Goal: Information Seeking & Learning: Learn about a topic

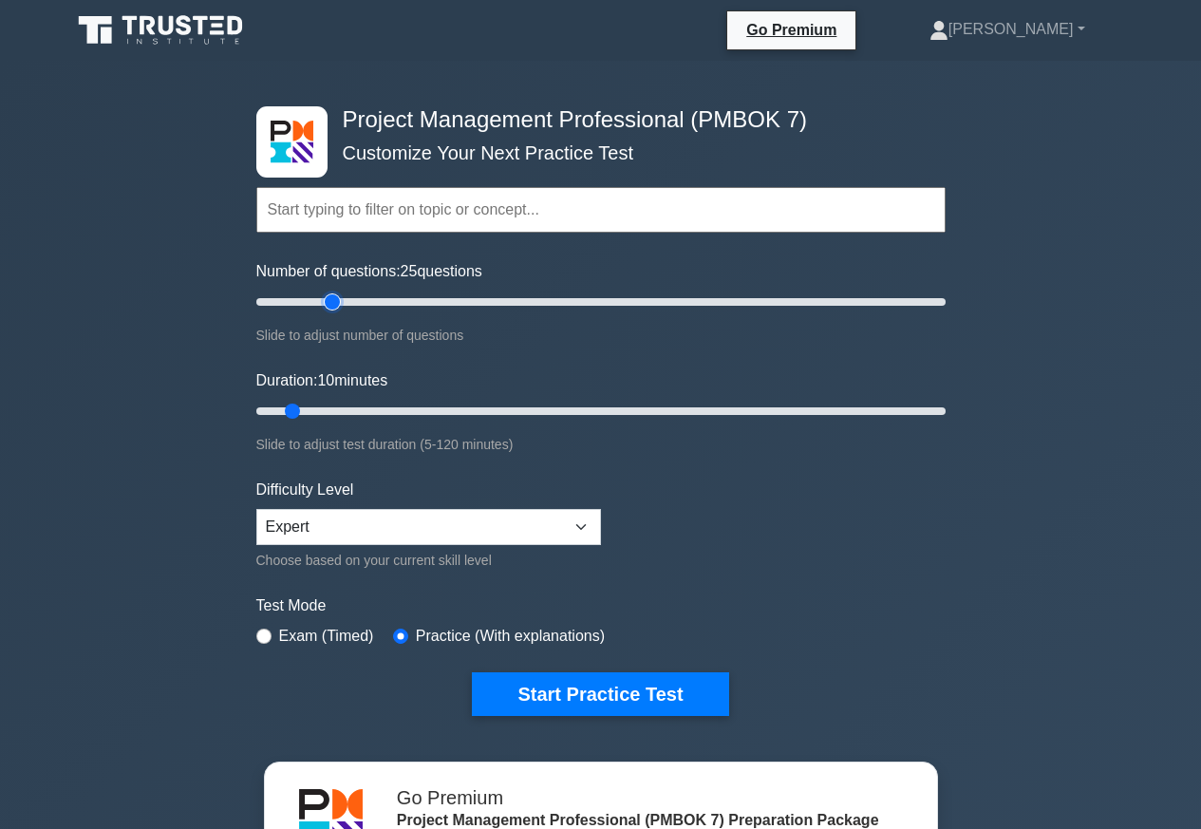
click at [331, 308] on input "Number of questions: 25 questions" at bounding box center [600, 302] width 689 height 23
type input "20"
click at [320, 301] on input "Number of questions: 25 questions" at bounding box center [600, 302] width 689 height 23
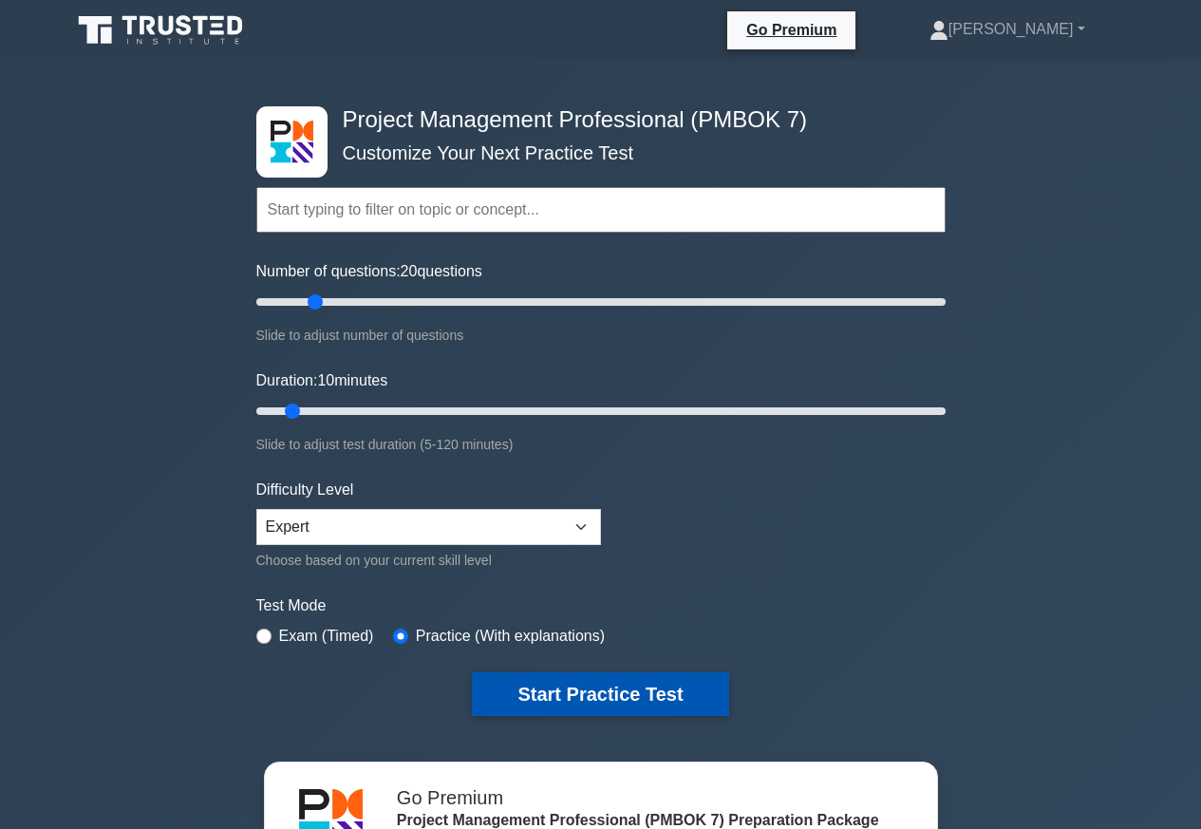
click at [549, 695] on button "Start Practice Test" at bounding box center [600, 694] width 256 height 44
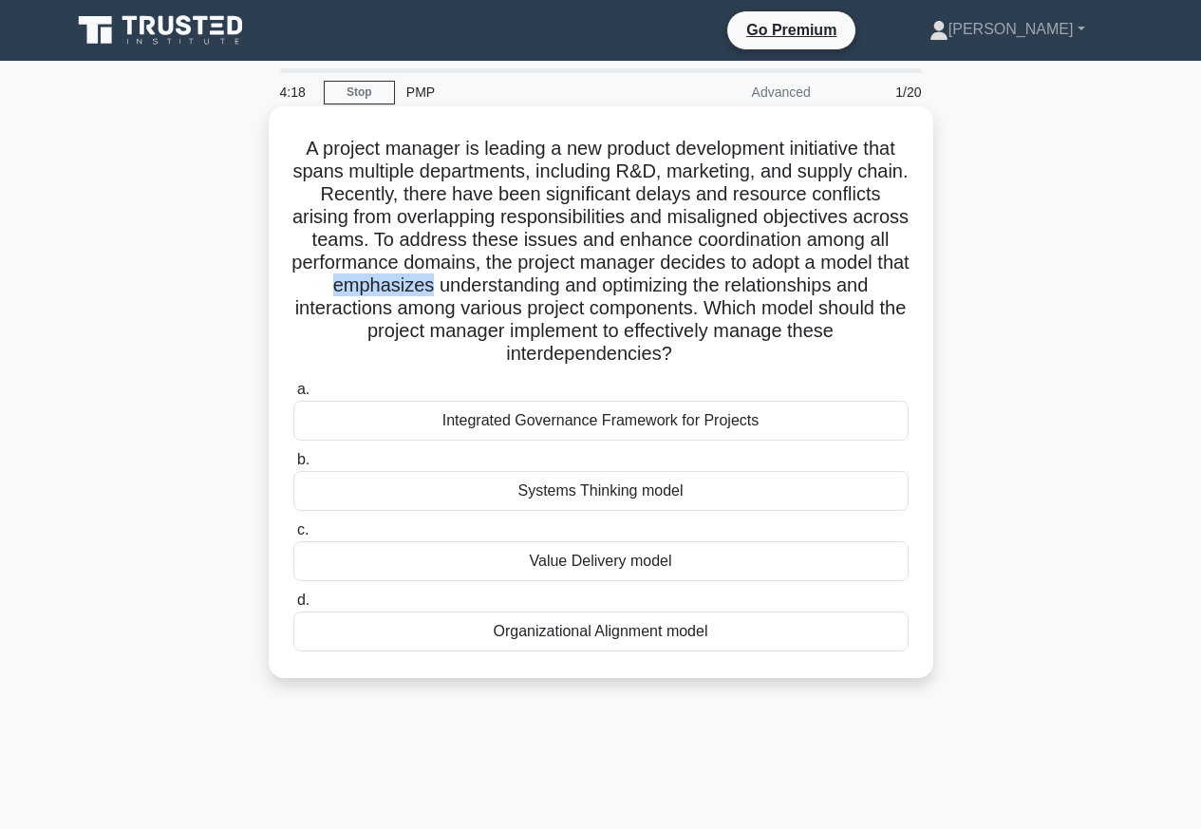
drag, startPoint x: 603, startPoint y: 282, endPoint x: 696, endPoint y: 280, distance: 93.1
click at [696, 280] on h5 "A project manager is leading a new product development initiative that spans mu…" at bounding box center [601, 252] width 619 height 230
copy h5 "emphasizes"
click at [582, 493] on div "Systems Thinking model" at bounding box center [600, 491] width 615 height 40
click at [293, 466] on input "b. Systems Thinking model" at bounding box center [293, 460] width 0 height 12
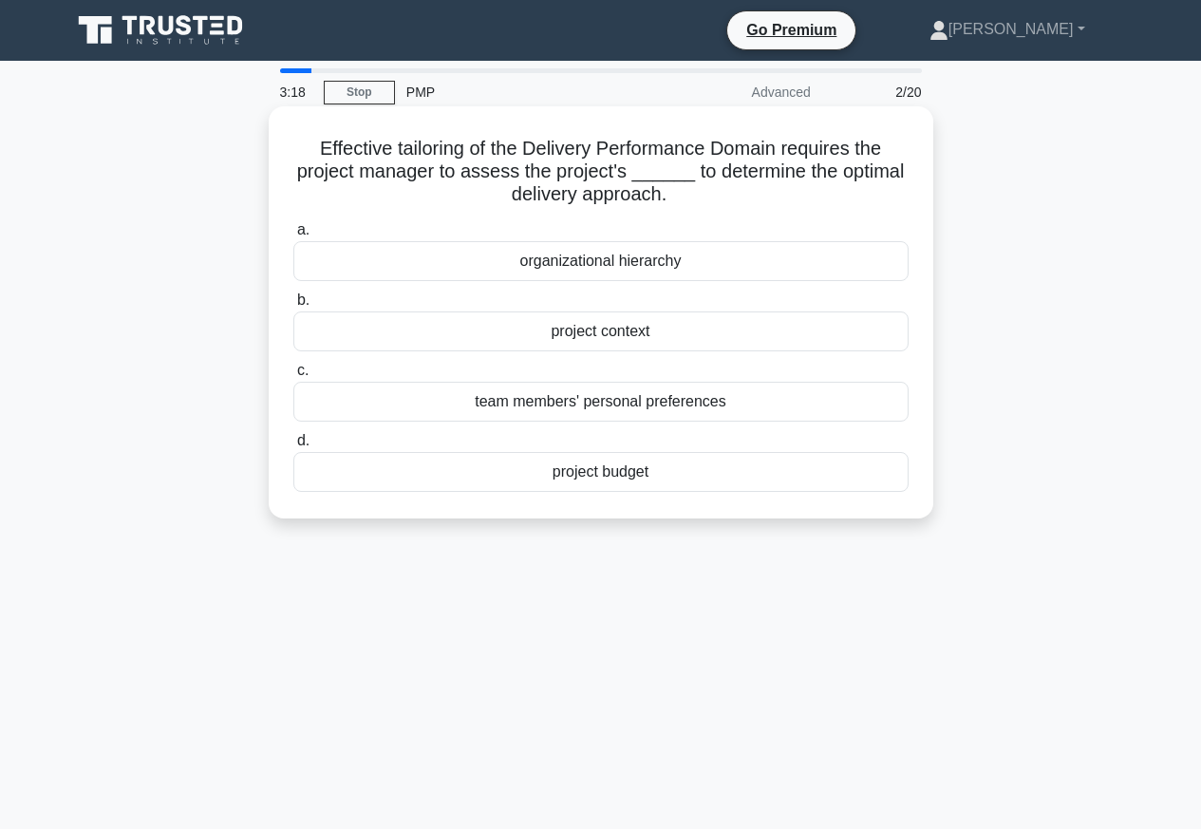
click at [588, 336] on div "project context" at bounding box center [600, 331] width 615 height 40
click at [293, 307] on input "b. project context" at bounding box center [293, 300] width 0 height 12
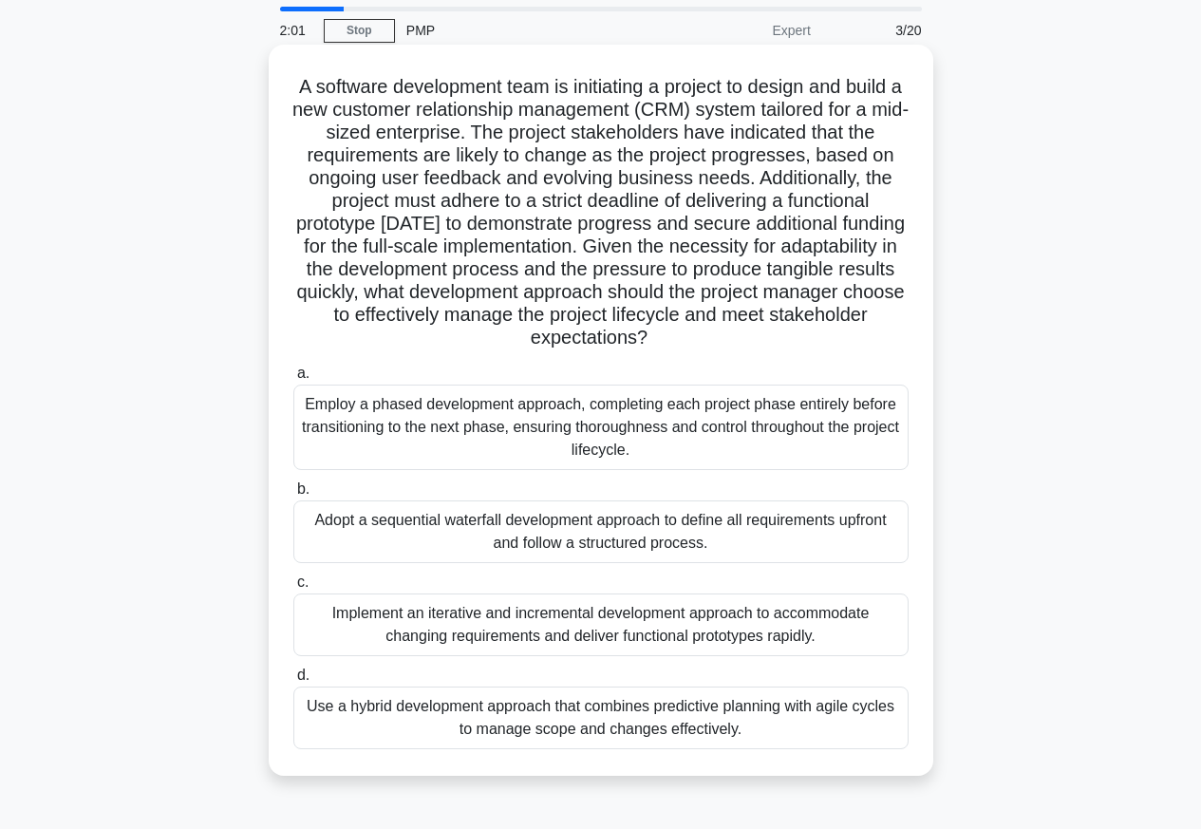
scroll to position [95, 0]
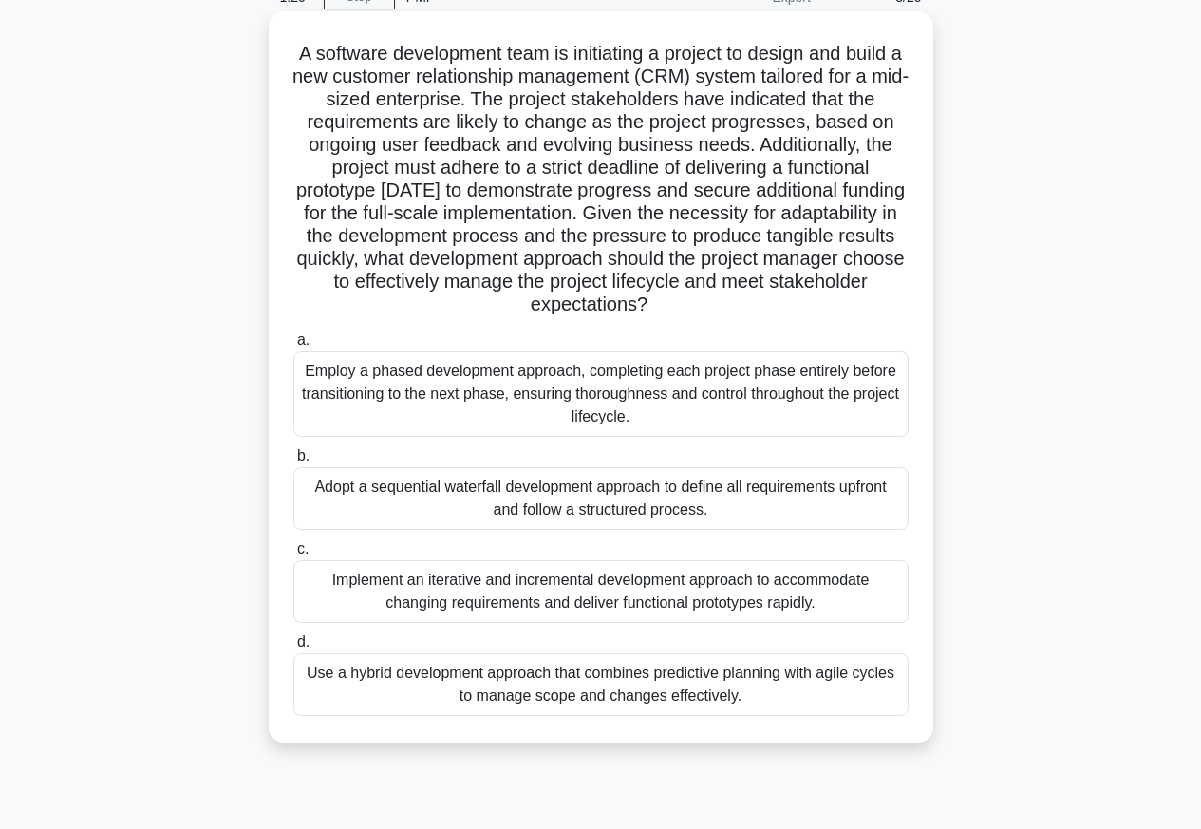
click at [460, 595] on div "Implement an iterative and incremental development approach to accommodate chan…" at bounding box center [600, 591] width 615 height 63
click at [293, 555] on input "c. Implement an iterative and incremental development approach to accommodate c…" at bounding box center [293, 549] width 0 height 12
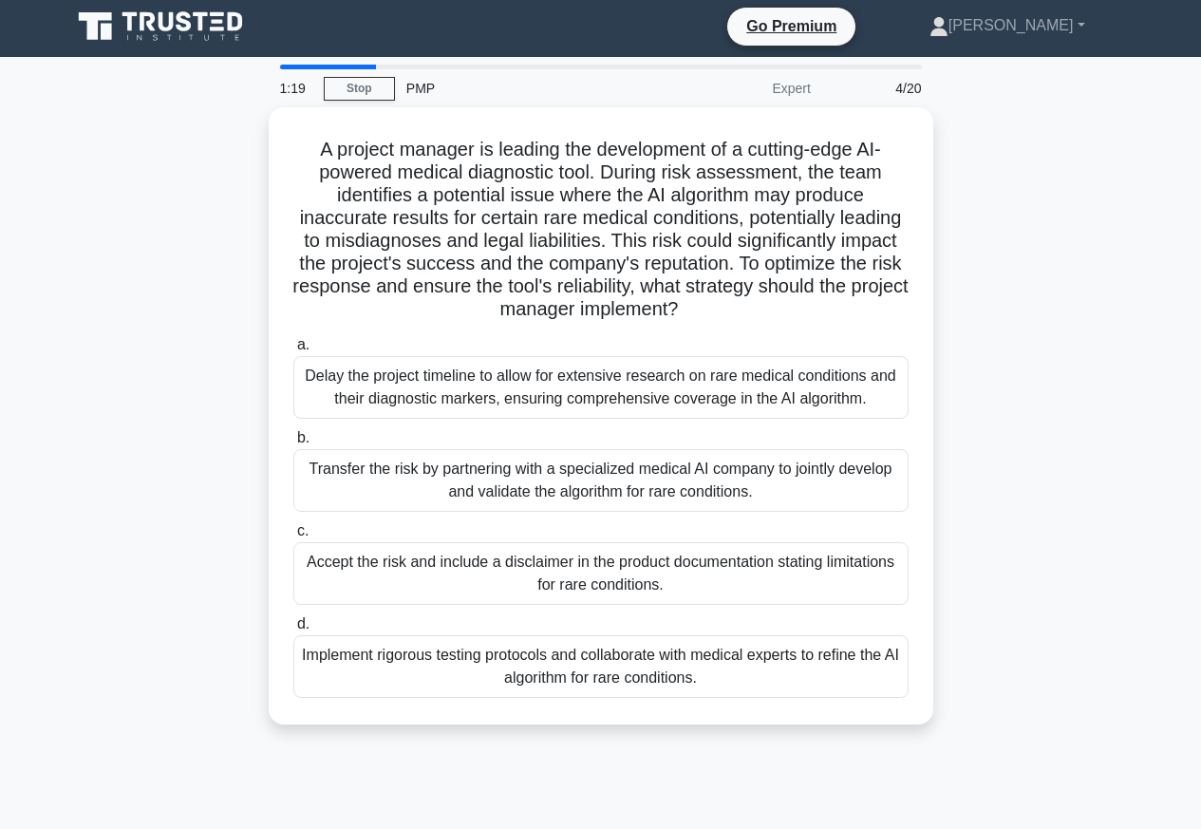
scroll to position [0, 0]
